Goal: Transaction & Acquisition: Download file/media

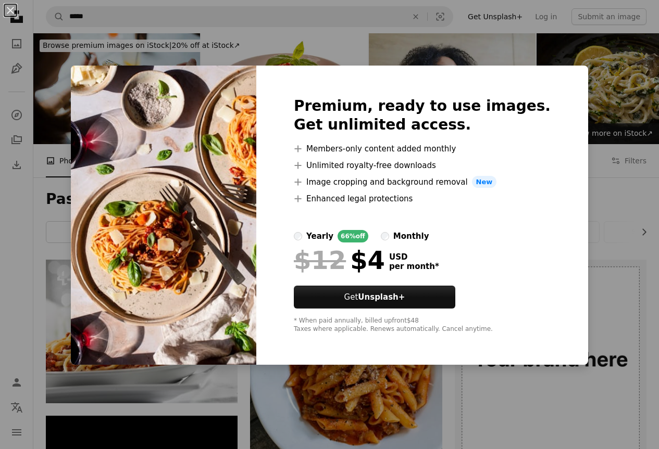
scroll to position [156, 0]
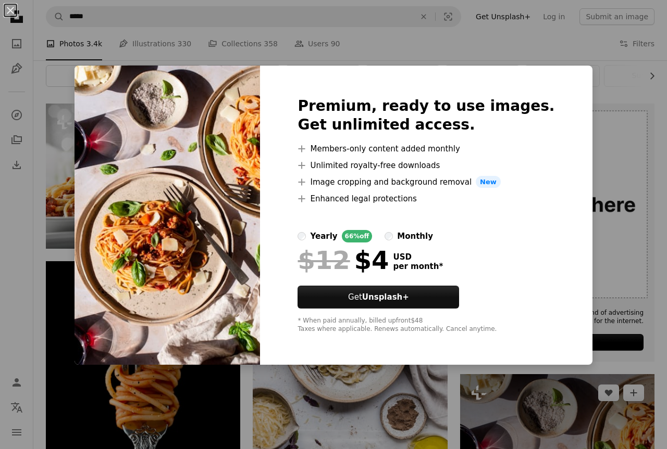
click at [601, 136] on div "An X shape Premium, ready to use images. Get unlimited access. A plus sign Memb…" at bounding box center [333, 224] width 667 height 449
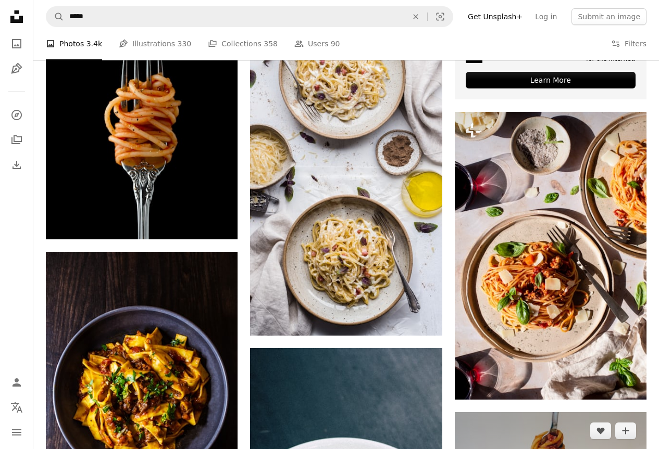
scroll to position [417, 0]
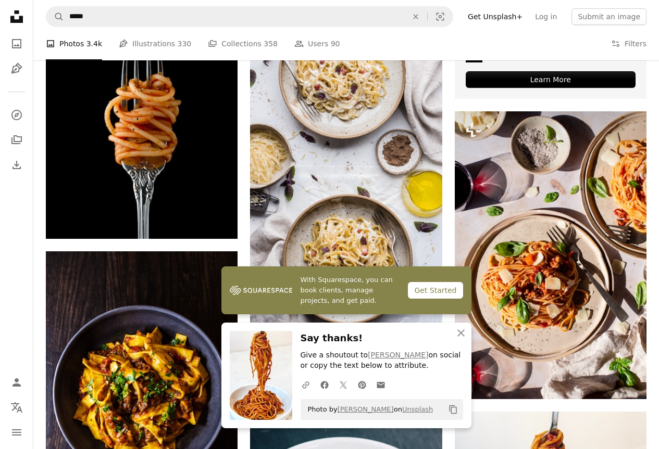
click at [384, 401] on div "Photo by [PERSON_NAME] on Unsplash Copy content" at bounding box center [382, 409] width 163 height 21
click at [243, 384] on img at bounding box center [261, 375] width 63 height 89
click at [249, 384] on img at bounding box center [261, 375] width 63 height 89
click at [301, 363] on p "Give a shoutout to [PERSON_NAME] on social or copy the text below to attribute." at bounding box center [382, 361] width 163 height 21
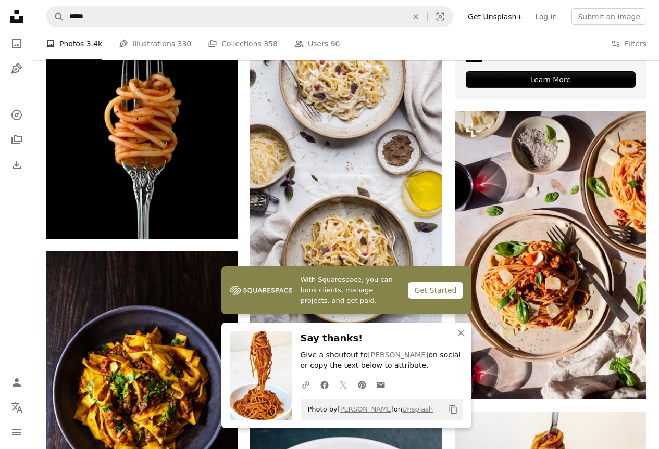
click at [351, 389] on link "X (formerly Twitter) icon" at bounding box center [343, 384] width 19 height 21
